Goal: Transaction & Acquisition: Purchase product/service

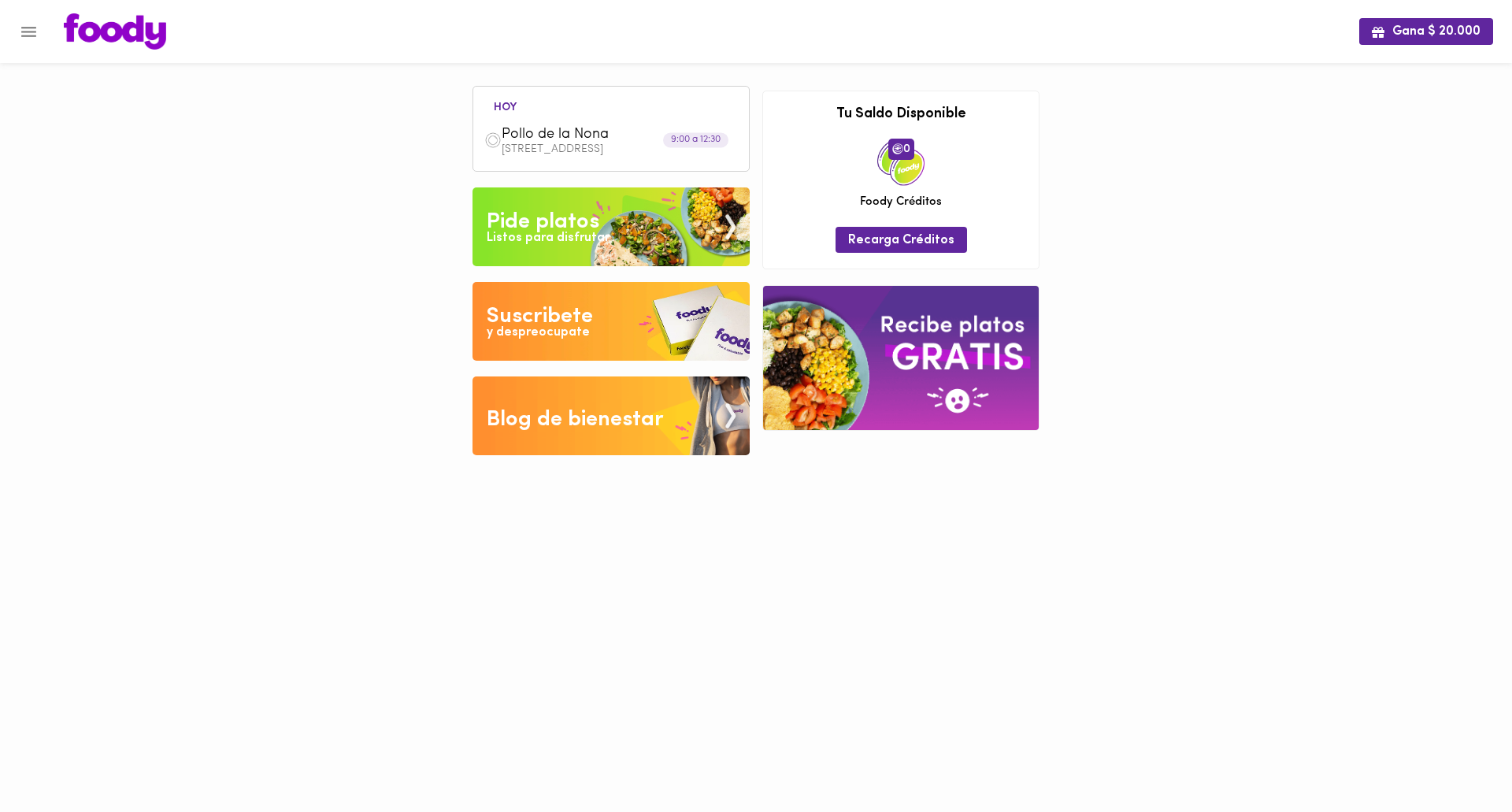
click at [581, 224] on div "Pide platos" at bounding box center [543, 222] width 113 height 32
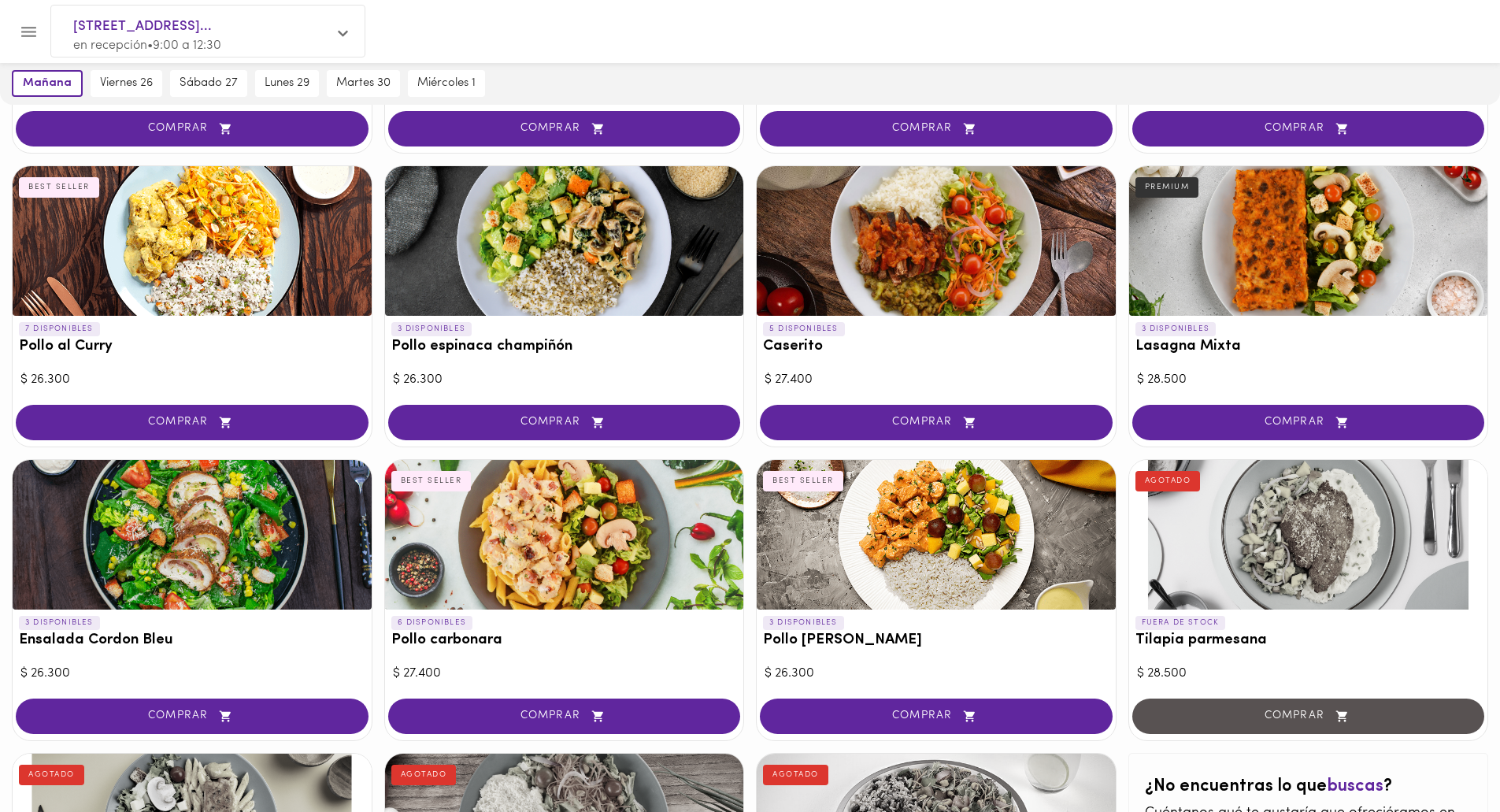
scroll to position [343, 0]
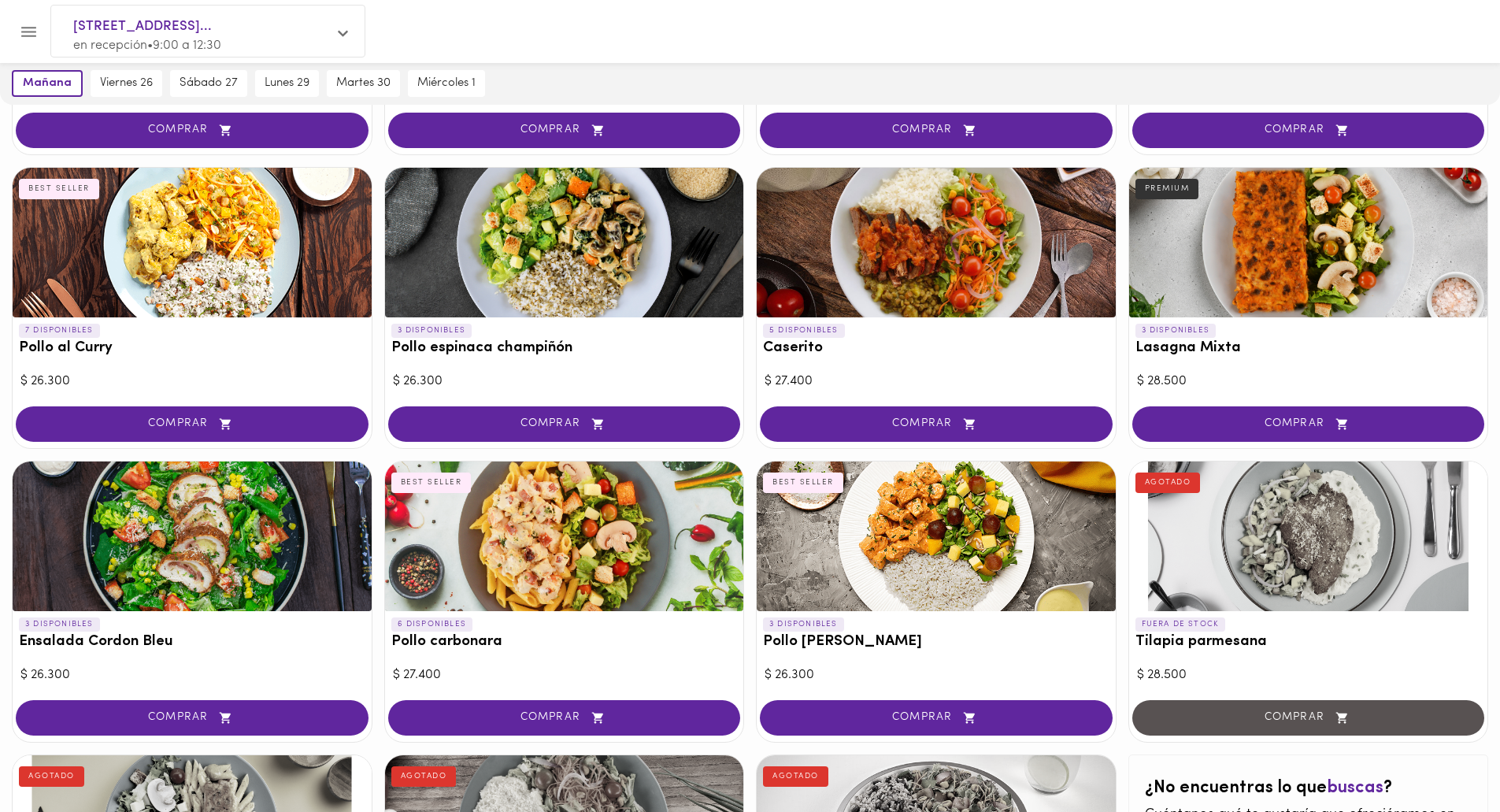
click at [209, 521] on div at bounding box center [192, 536] width 359 height 149
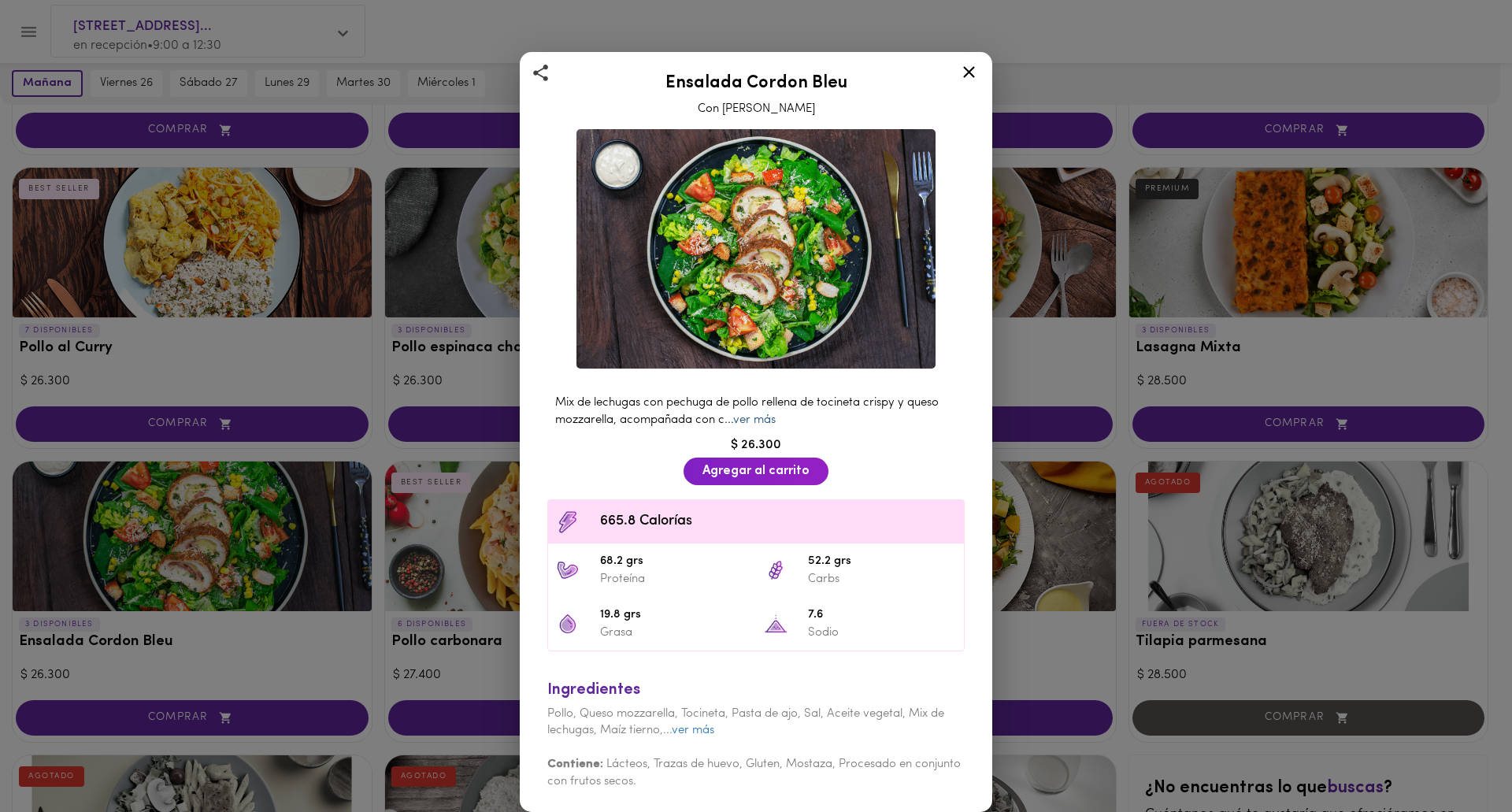
click at [755, 423] on link "ver más" at bounding box center [754, 419] width 43 height 12
click at [971, 73] on icon at bounding box center [969, 72] width 20 height 20
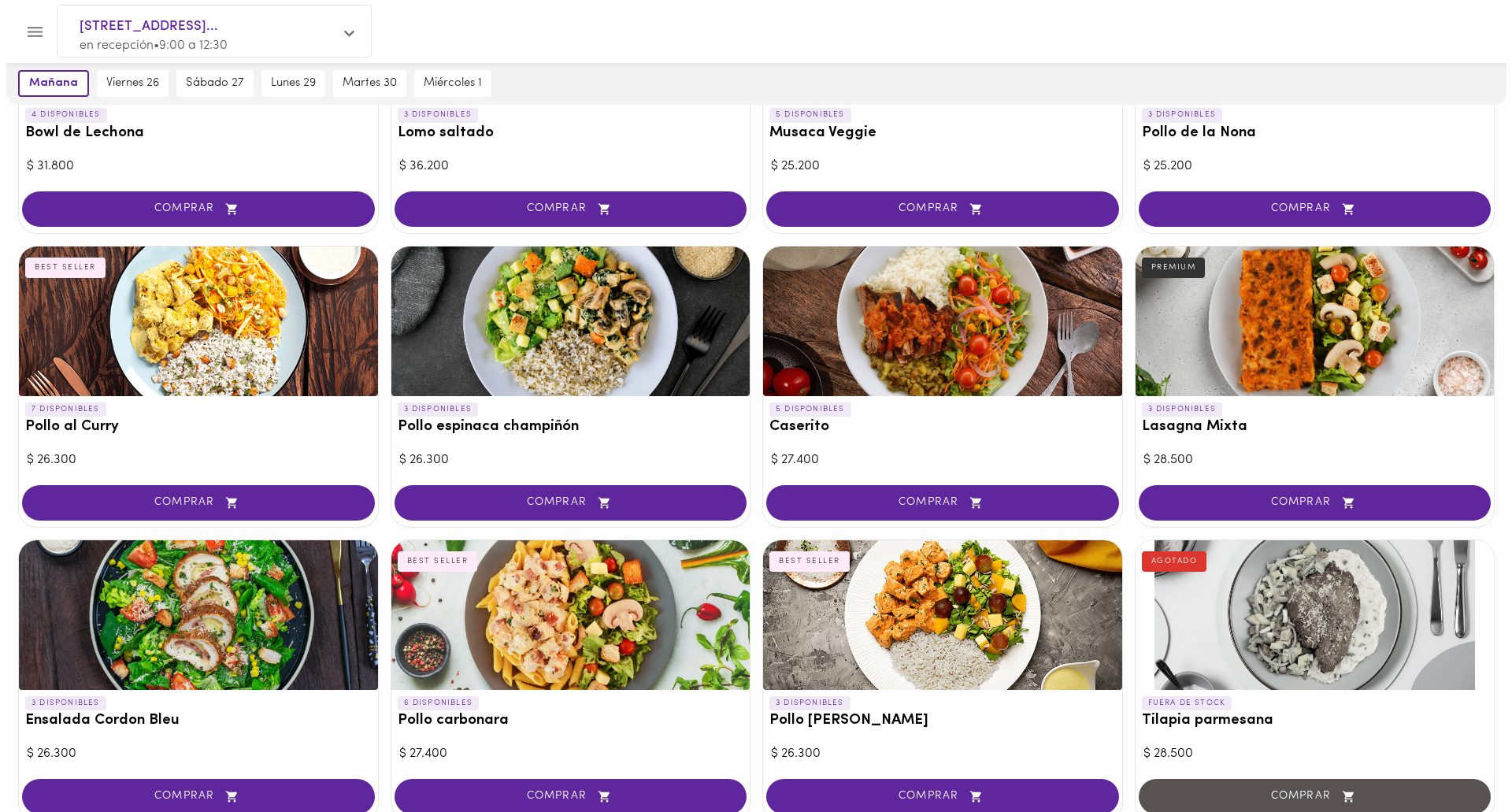
scroll to position [185, 0]
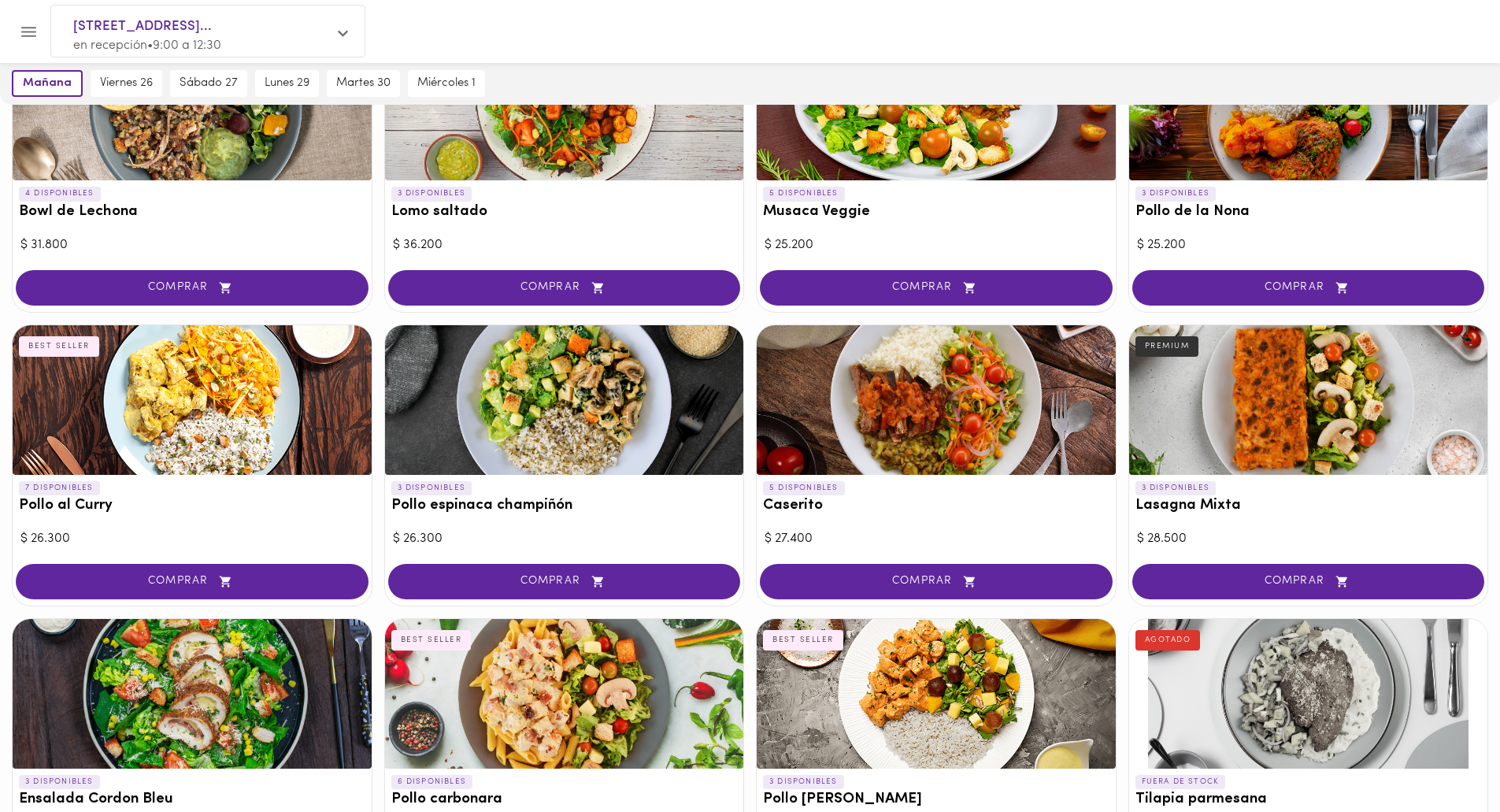
click at [882, 428] on div at bounding box center [936, 400] width 359 height 149
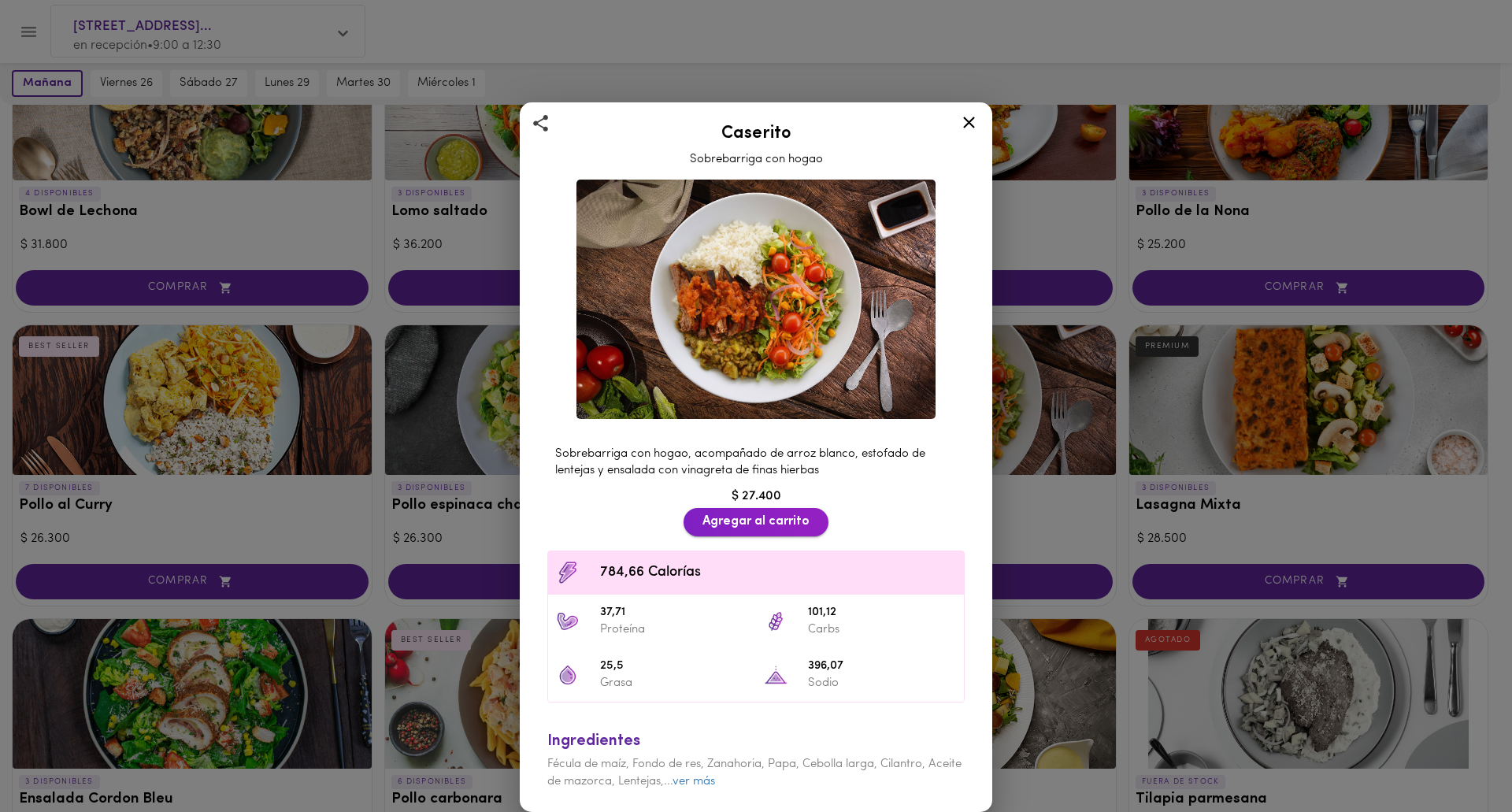
click at [775, 524] on span "Agregar al carrito" at bounding box center [756, 521] width 107 height 15
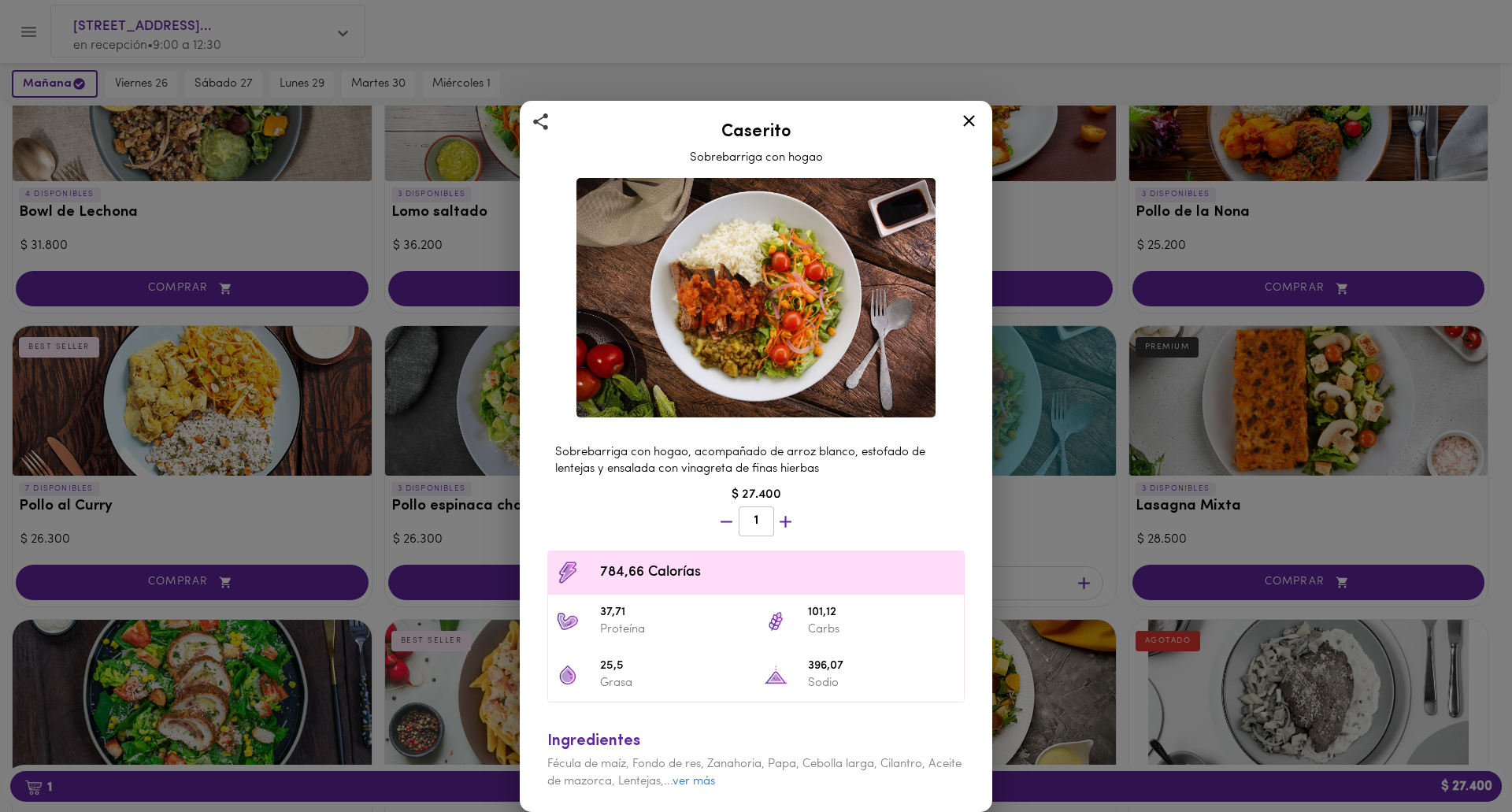
scroll to position [186, 0]
click at [1074, 521] on div "Caserito Sobrebarriga con hogao Sobrebarriga con hogao, acompañado de arroz bla…" at bounding box center [756, 406] width 1512 height 812
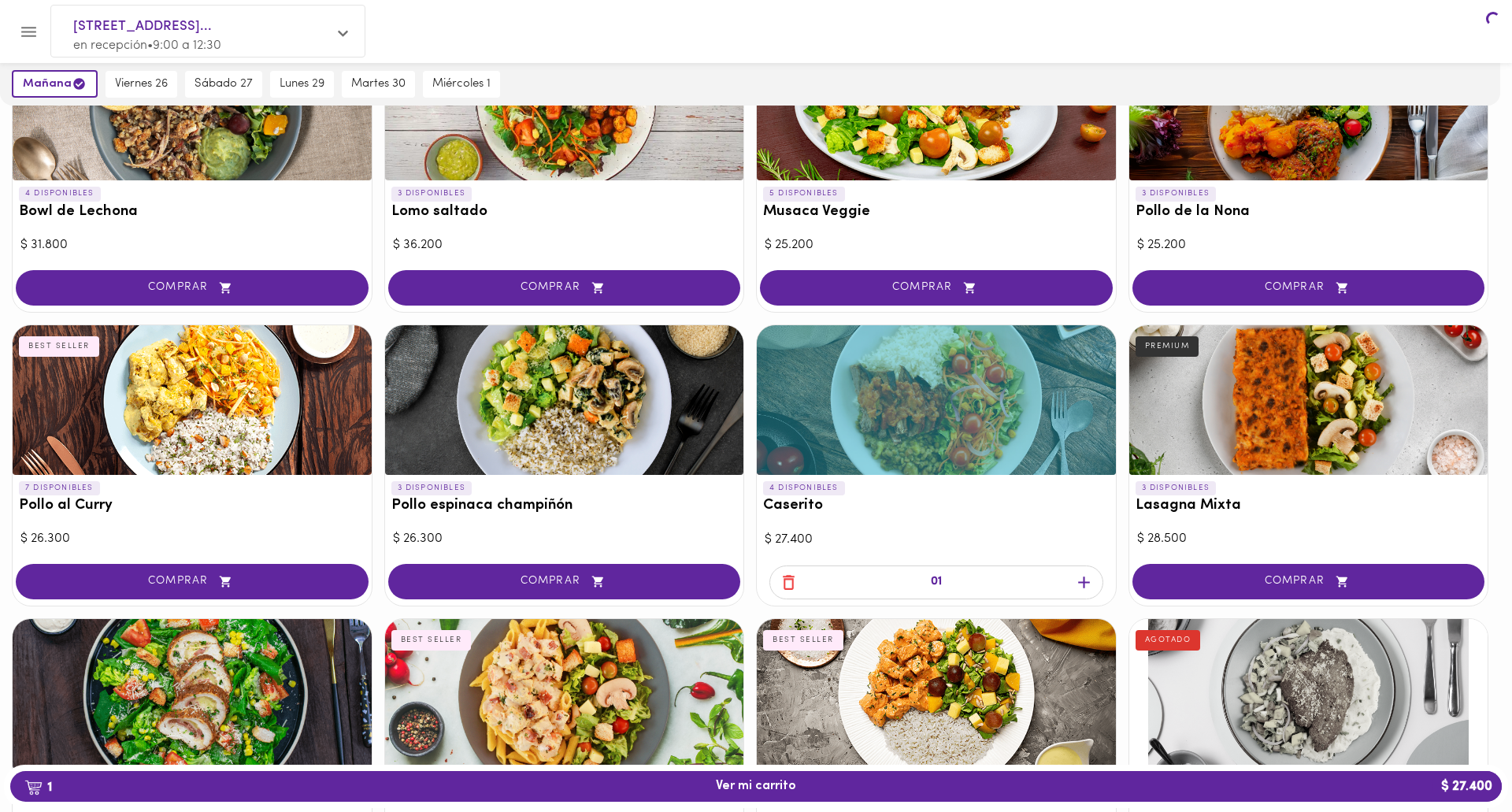
scroll to position [185, 0]
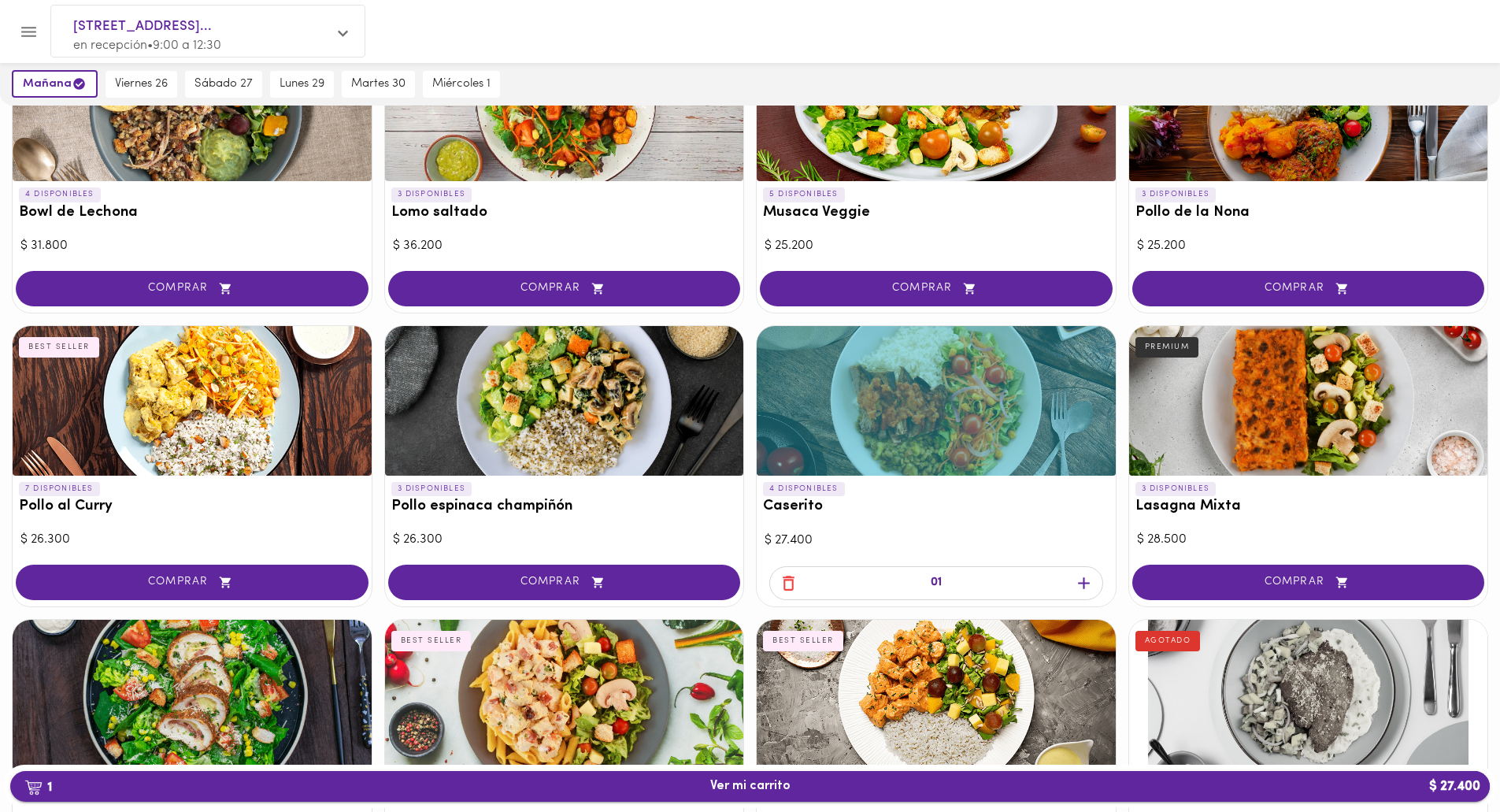
click at [769, 790] on span "1 Ver mi carrito $ 27.400" at bounding box center [750, 786] width 81 height 15
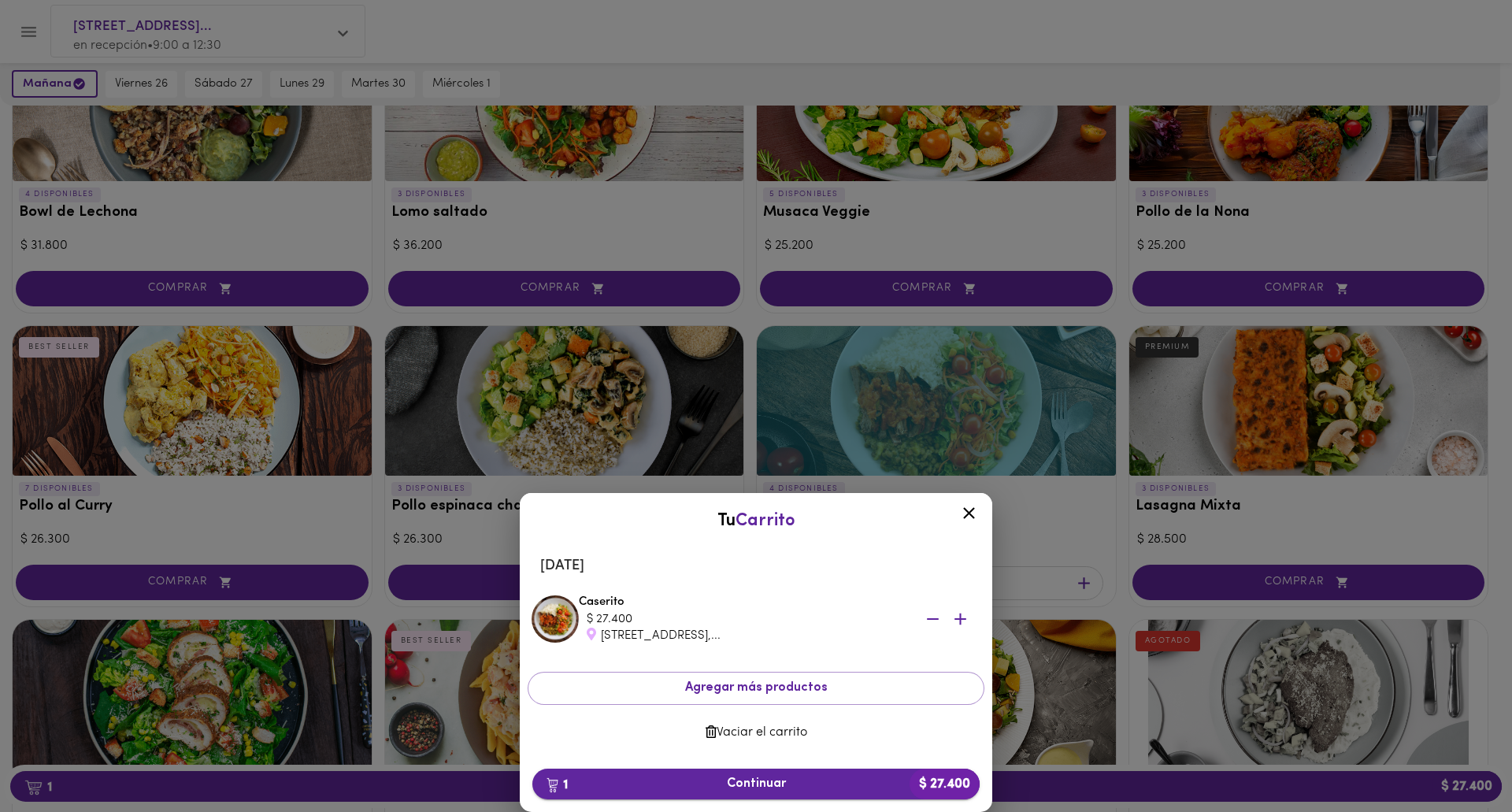
click at [750, 788] on span "1 Continuar $ 27.400" at bounding box center [756, 784] width 422 height 15
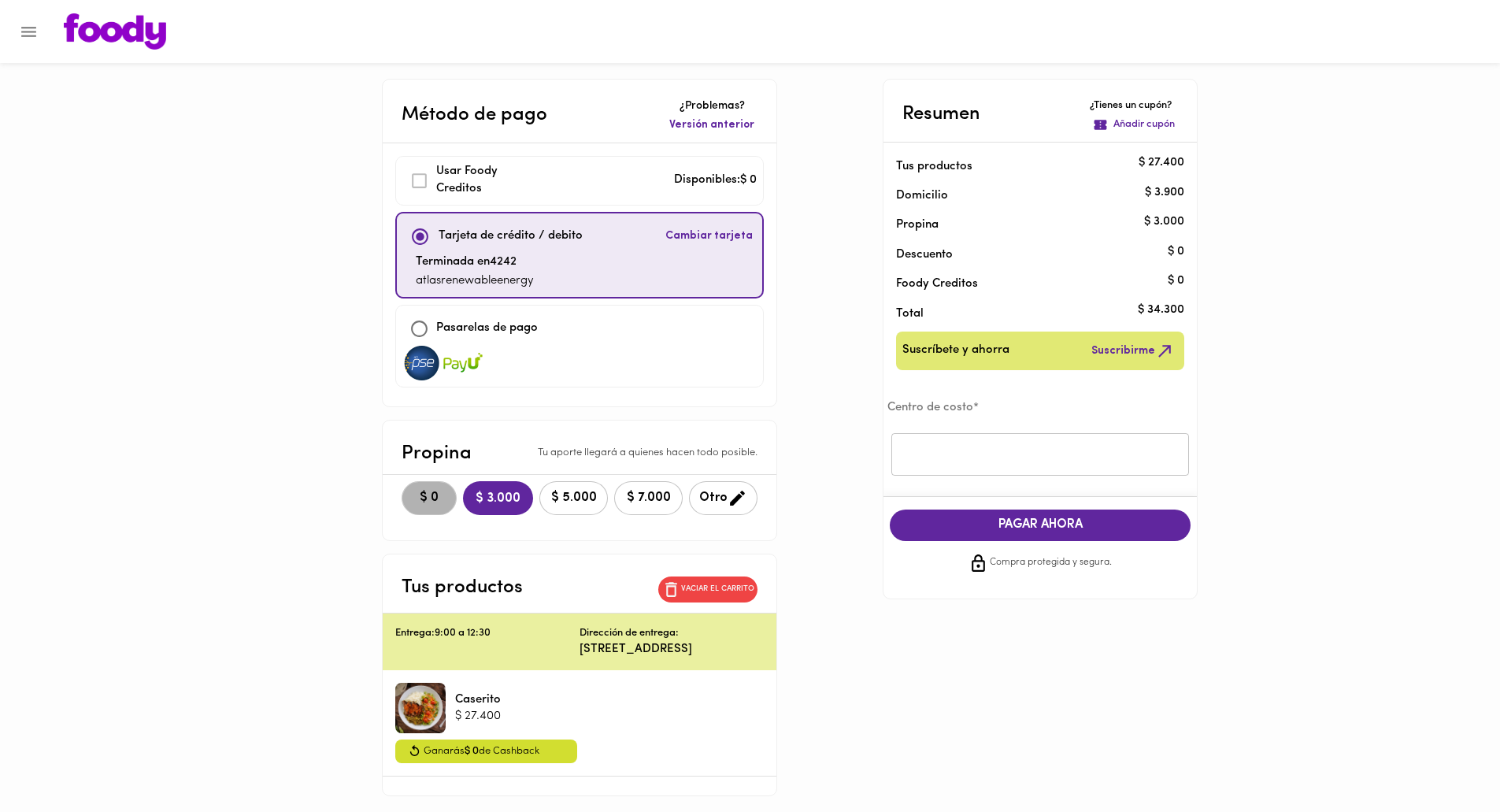
click at [412, 491] on span "$ 0" at bounding box center [429, 498] width 35 height 15
click at [1032, 449] on input "text" at bounding box center [1039, 454] width 298 height 43
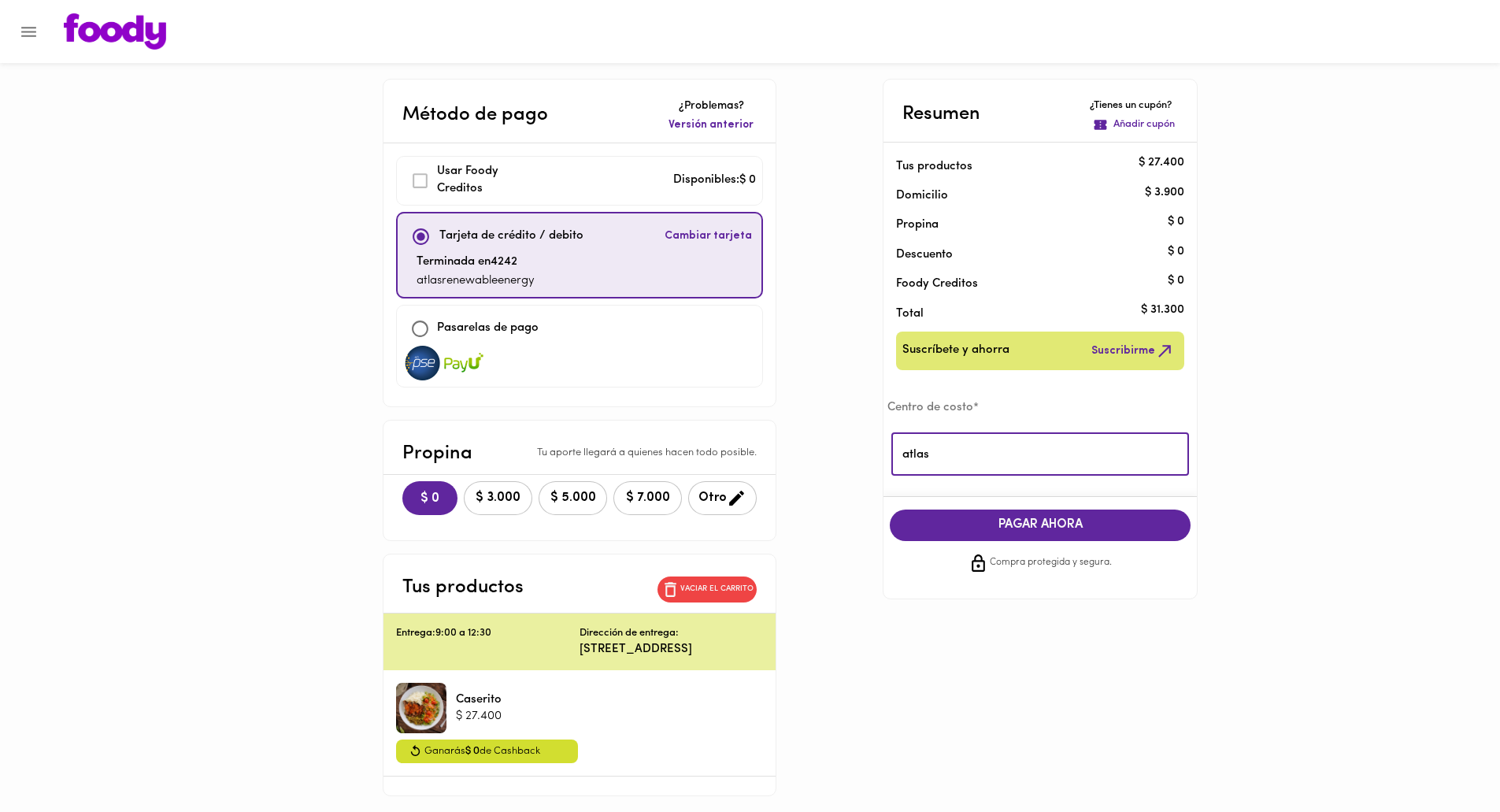
type input "atlas"
click at [1064, 520] on span "PAGAR AHORA" at bounding box center [1039, 524] width 269 height 15
